Goal: Ask a question

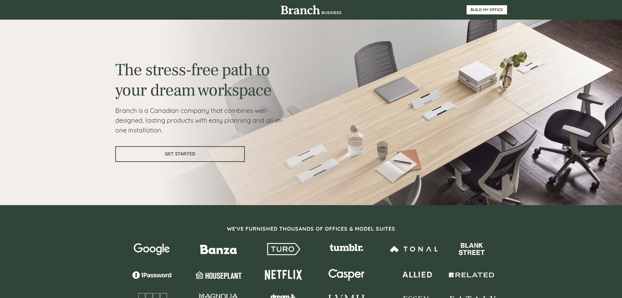
click at [180, 152] on span "GET STARTED" at bounding box center [180, 154] width 128 height 6
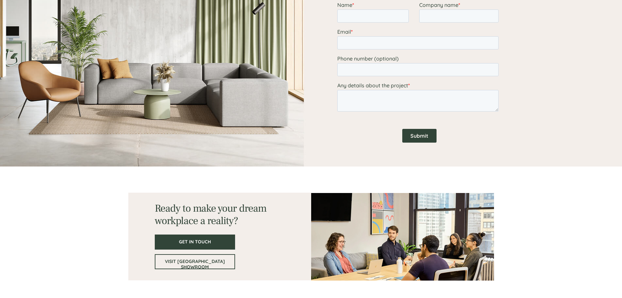
scroll to position [889, 0]
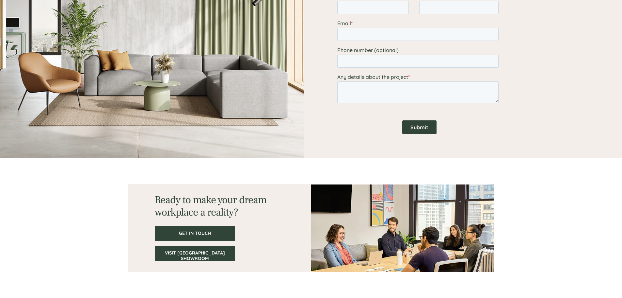
click at [196, 252] on span "VISIT [GEOGRAPHIC_DATA] SHOWROOM" at bounding box center [194, 255] width 79 height 11
click at [184, 254] on span "VISIT [GEOGRAPHIC_DATA] SHOWROOM" at bounding box center [194, 255] width 79 height 11
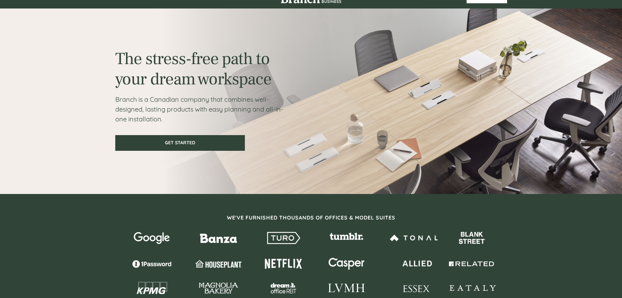
scroll to position [0, 0]
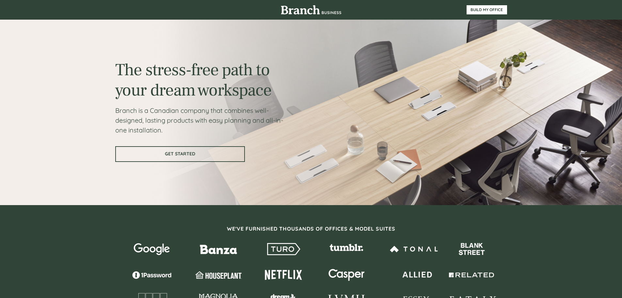
click at [183, 151] on span "GET STARTED" at bounding box center [180, 154] width 128 height 6
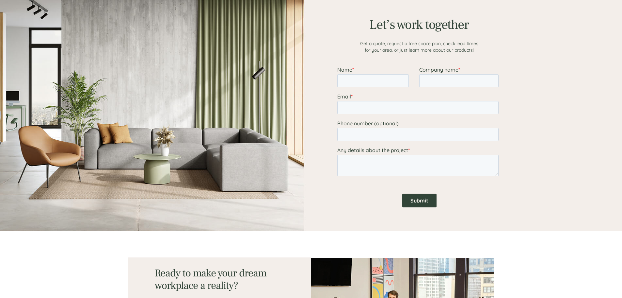
scroll to position [889, 0]
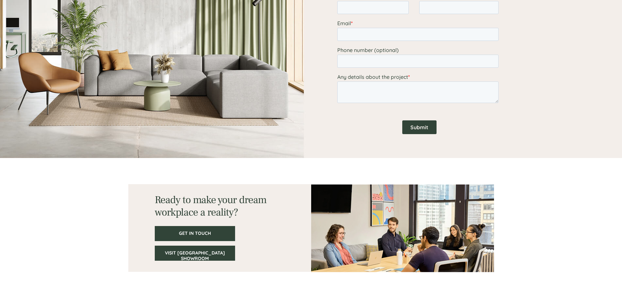
click at [197, 252] on span "VISIT [GEOGRAPHIC_DATA] SHOWROOM" at bounding box center [194, 255] width 79 height 11
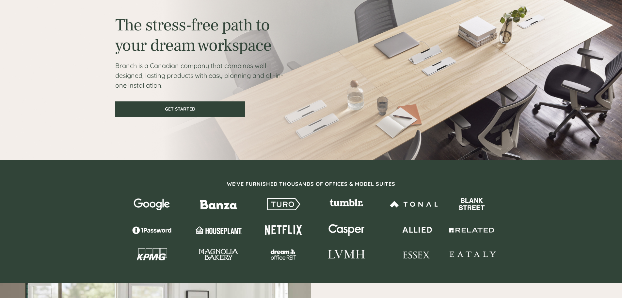
scroll to position [0, 0]
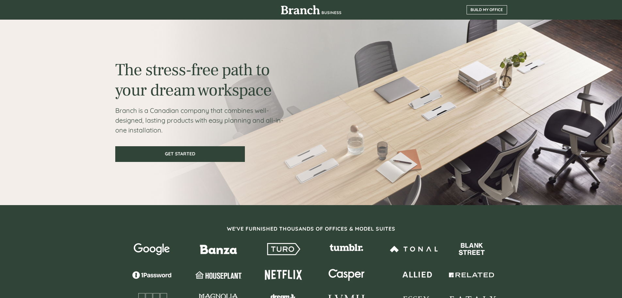
click at [478, 9] on span "BUILD MY OFFICE" at bounding box center [487, 10] width 40 height 5
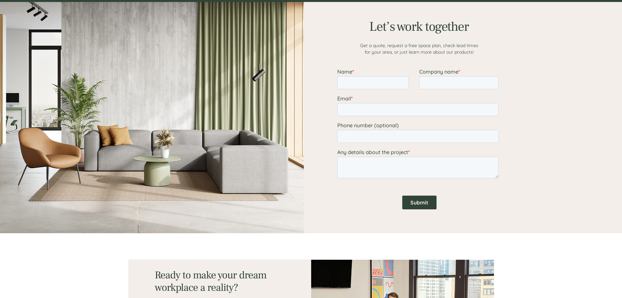
scroll to position [816, 0]
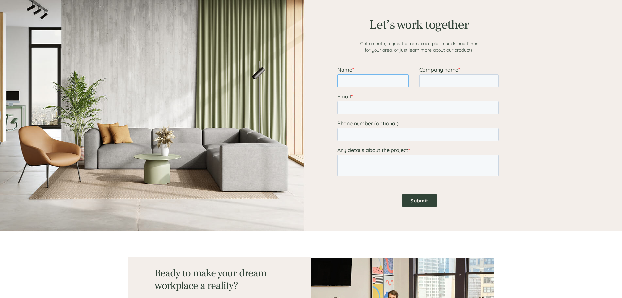
click at [367, 82] on input "Name *" at bounding box center [373, 80] width 72 height 13
type input "Edan"
click at [430, 81] on input "Company name *" at bounding box center [458, 80] width 79 height 13
type input "Campfire Circle"
click at [362, 107] on input "Email *" at bounding box center [417, 107] width 161 height 13
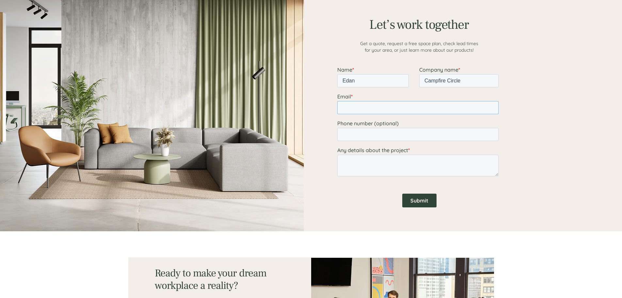
type input "[EMAIL_ADDRESS][DOMAIN_NAME]"
click at [373, 137] on input "Phone number (optional)" at bounding box center [417, 134] width 161 height 13
type input "14377767779"
click at [365, 165] on textarea "Any details about the project *" at bounding box center [417, 165] width 161 height 22
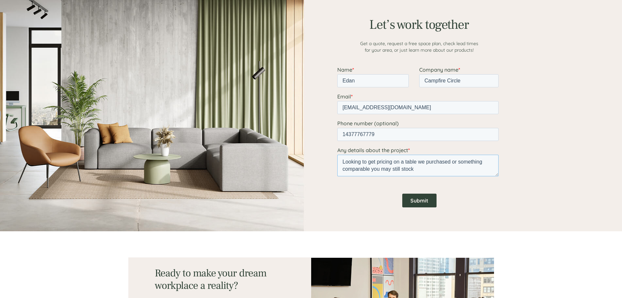
click at [452, 163] on textarea "Looking to get pricing on a table we purchased or something comparable you may …" at bounding box center [417, 165] width 161 height 22
type textarea "Looking to get pricing on a table we purchased in [DATE] or something comparabl…"
click at [416, 201] on input "Submit" at bounding box center [419, 200] width 34 height 14
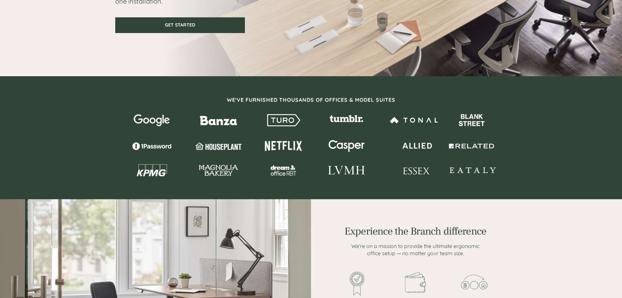
scroll to position [0, 0]
